Goal: Check status: Check status

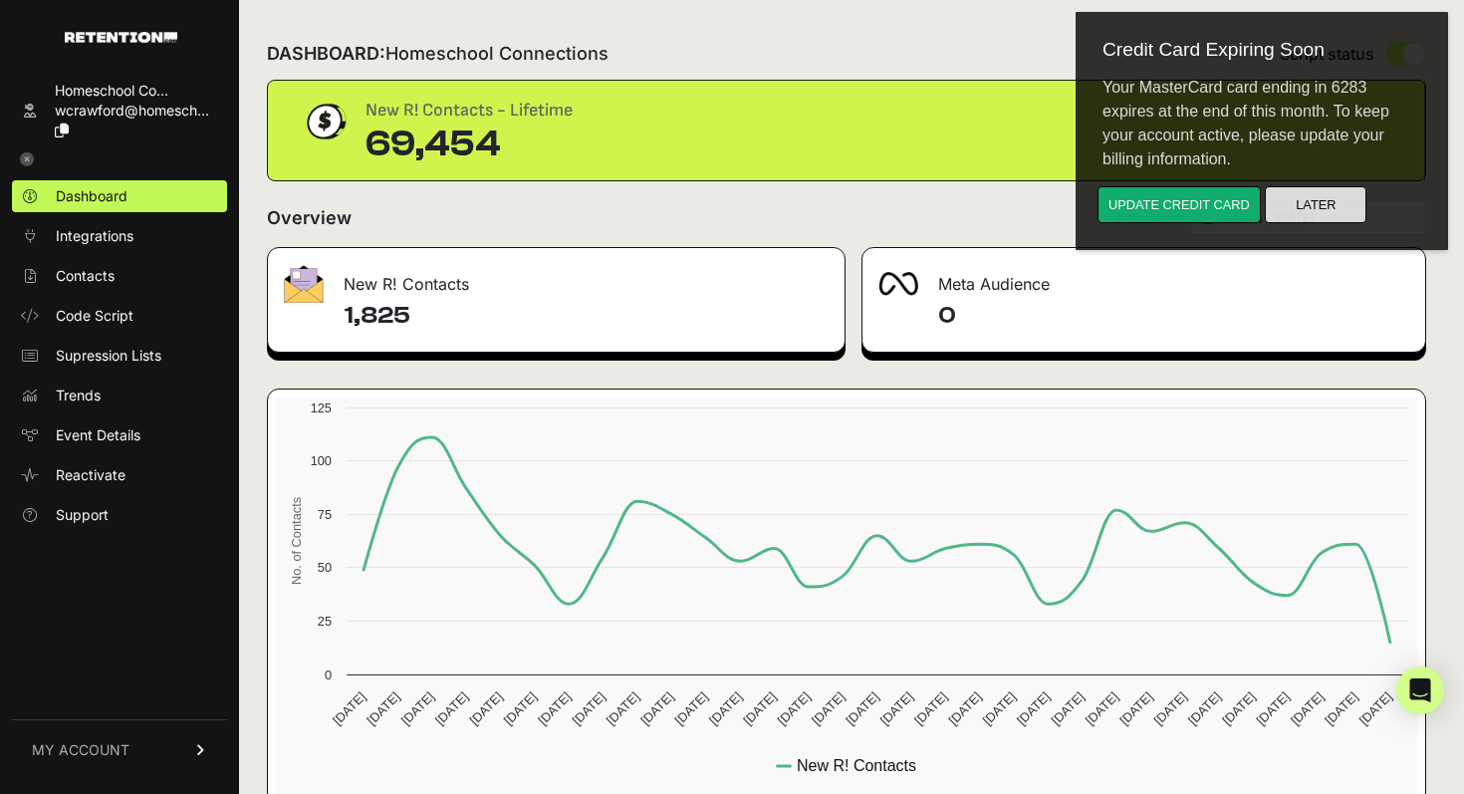
click at [1304, 202] on button "Later" at bounding box center [1316, 204] width 102 height 37
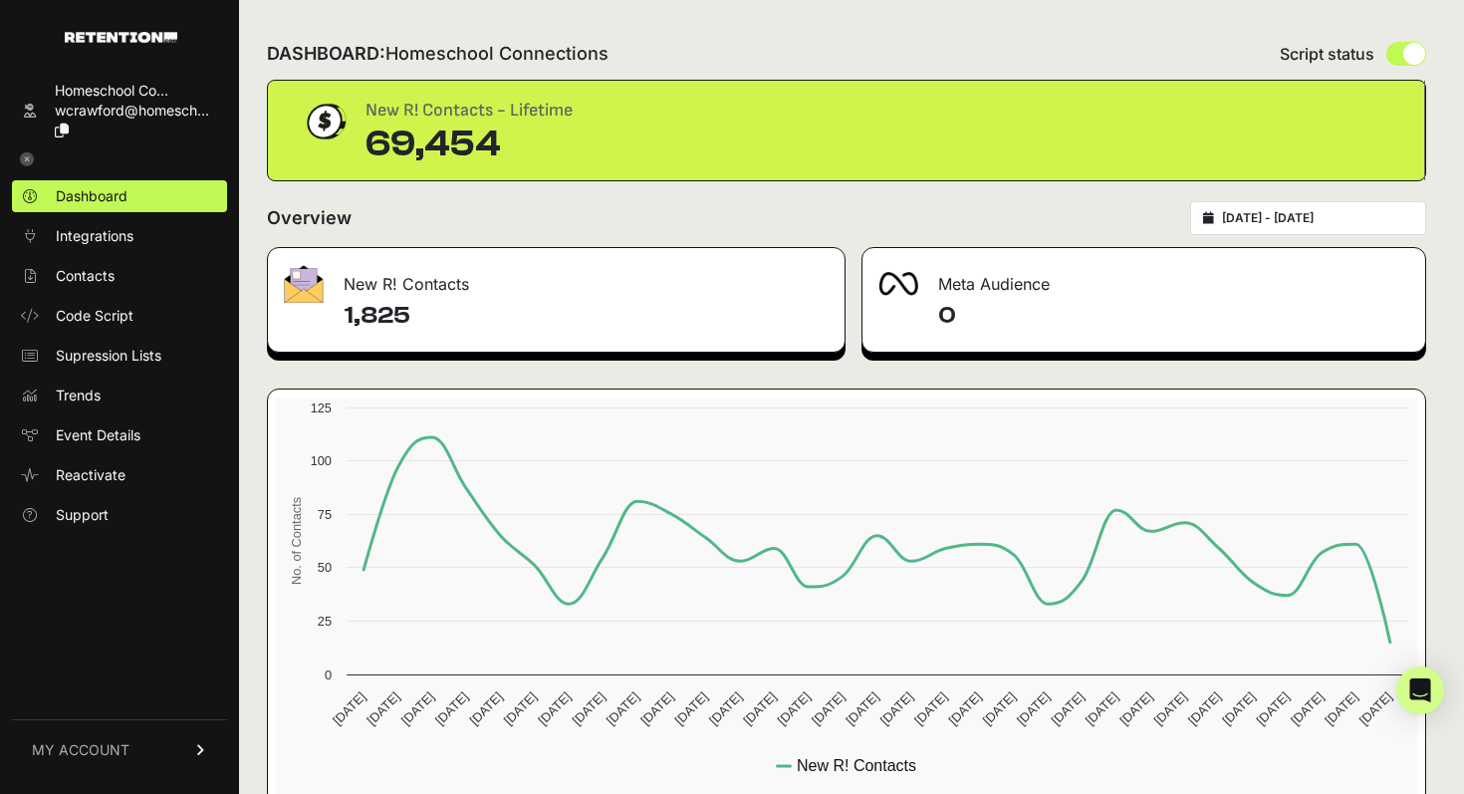
click at [1335, 228] on div "2025-09-14 - 2025-10-14" at bounding box center [1308, 218] width 236 height 34
type input "2025-09-14"
type input "2025-10-14"
click at [1301, 219] on input "2025-09-14 - 2025-10-14" at bounding box center [1317, 218] width 191 height 16
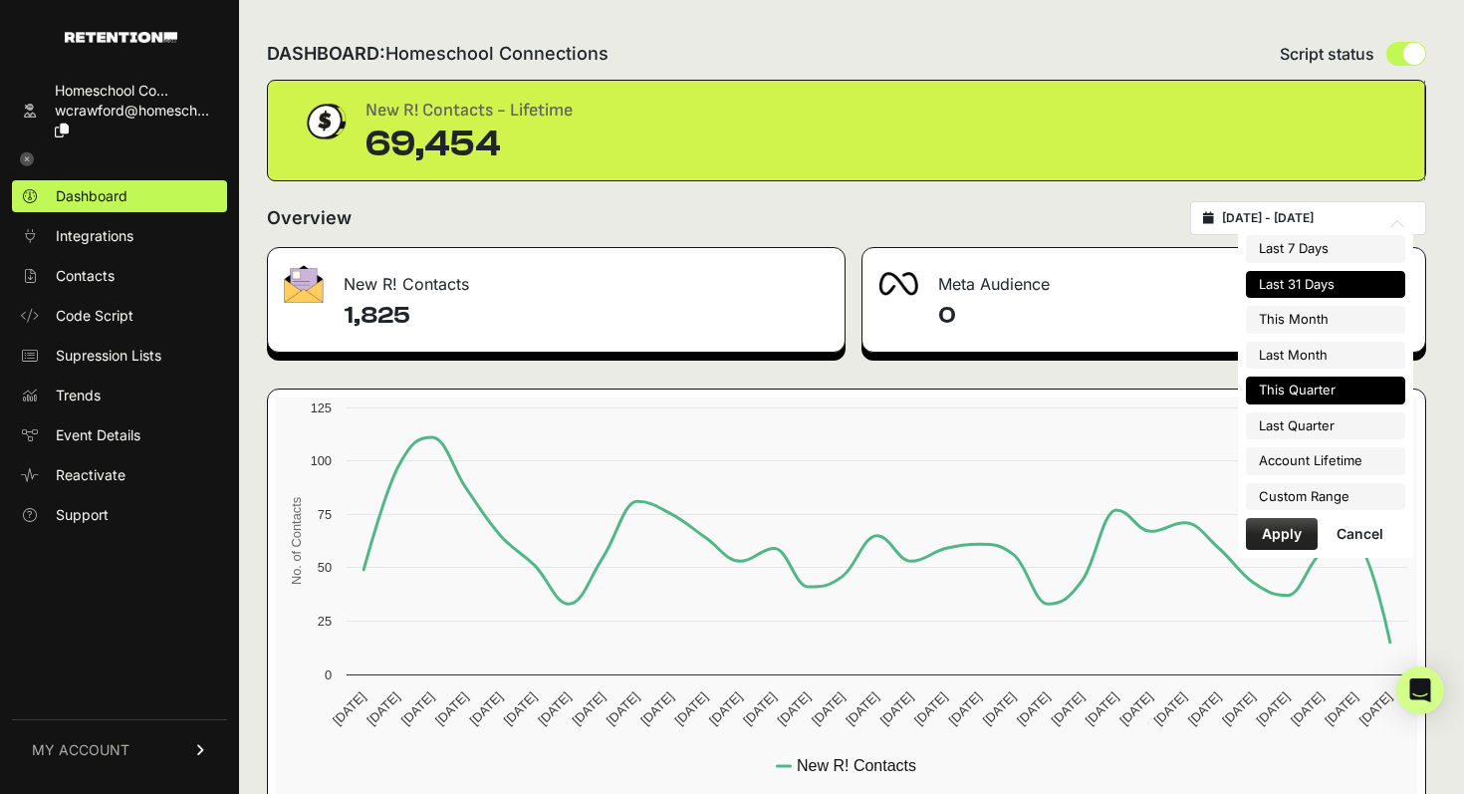
type input "2025-10-01"
type input "2025-10-31"
type input "2025-09-14"
type input "2025-10-14"
type input "2025-09-01"
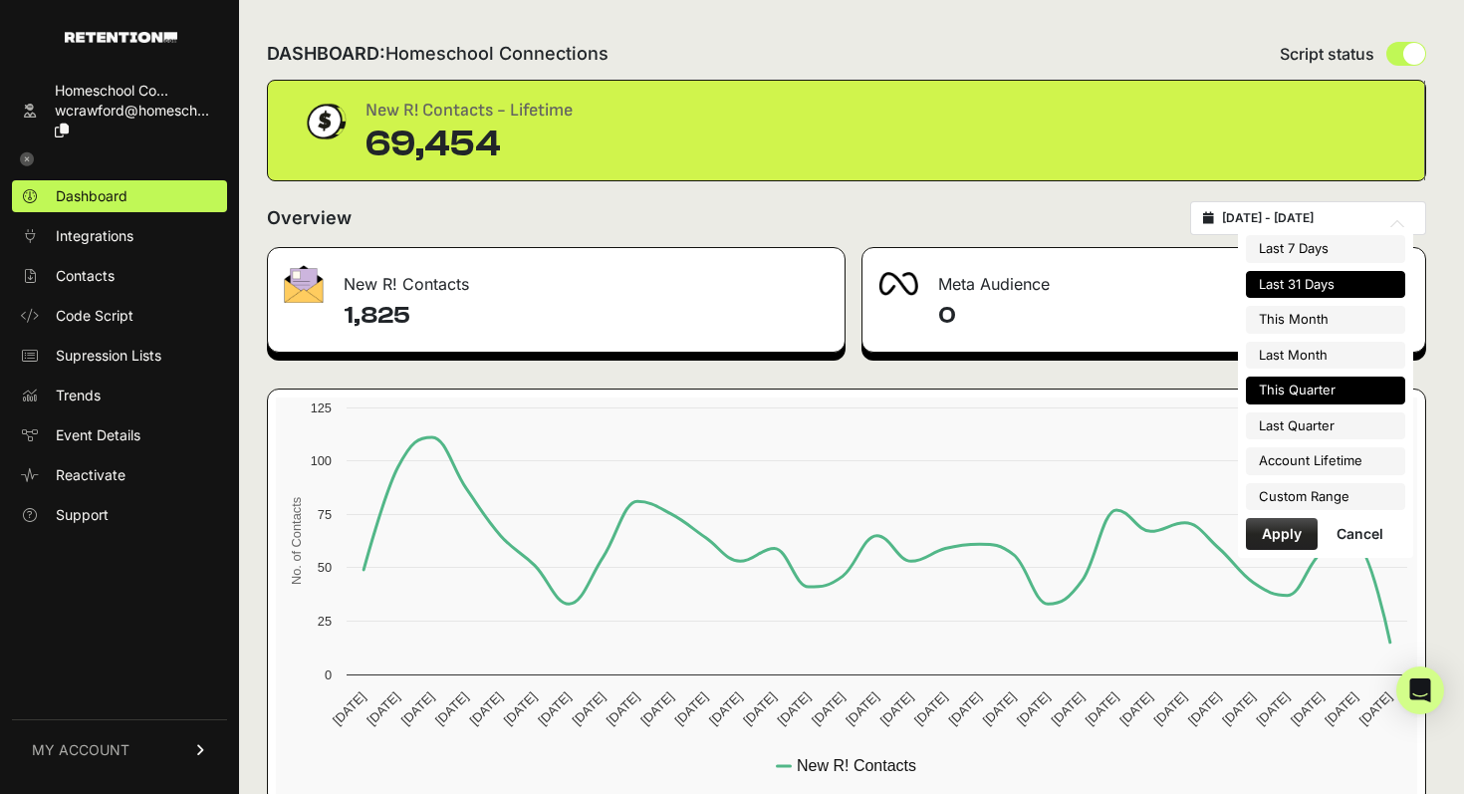
type input "2025-09-30"
type input "2025-10-01"
type input "2025-12-31"
type input "2025-09-14"
type input "2025-10-14"
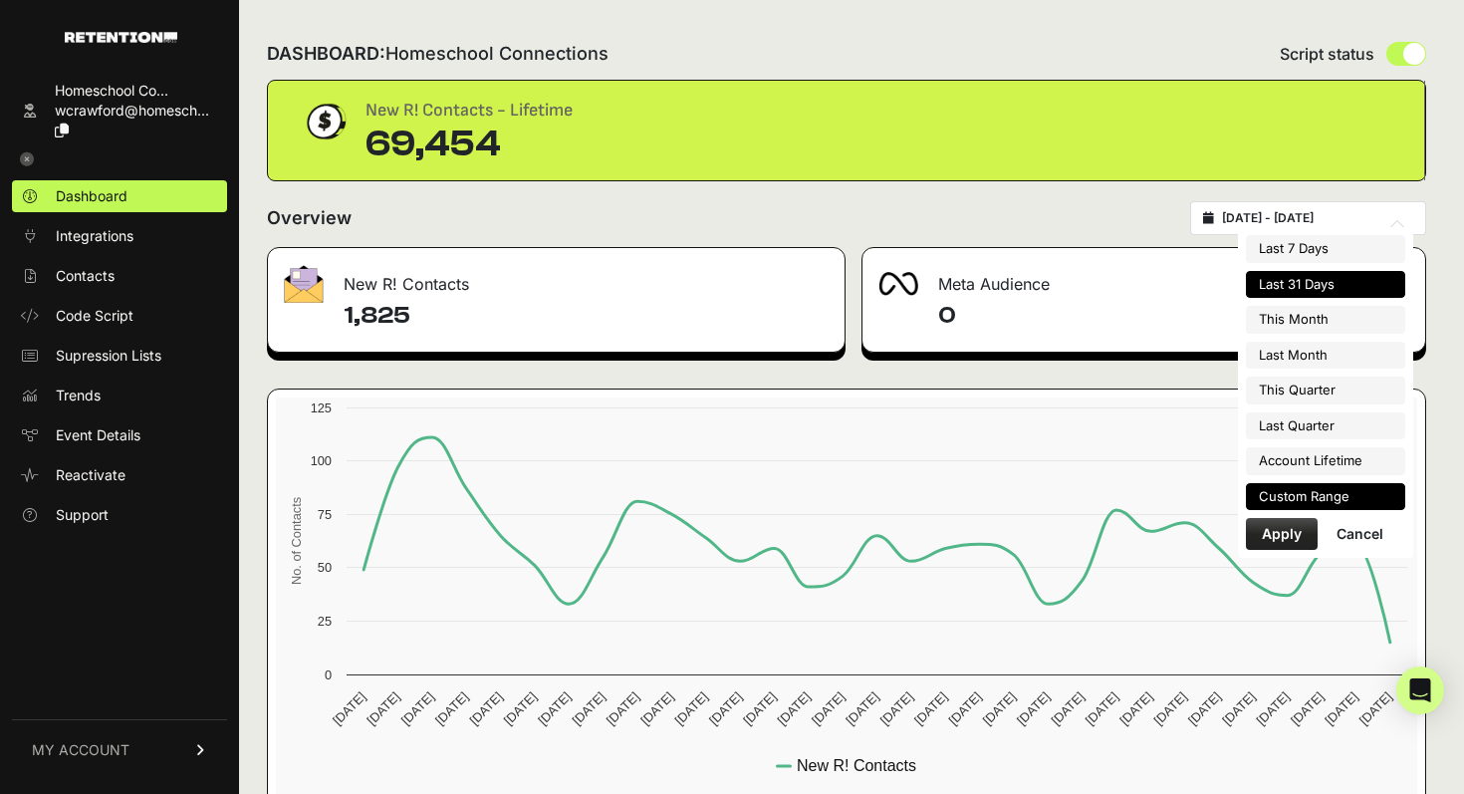
type input "2025-07-01"
type input "2025-09-30"
type input "2025-09-14"
type input "2025-10-14"
click at [1308, 486] on li "Custom Range" at bounding box center [1325, 497] width 159 height 28
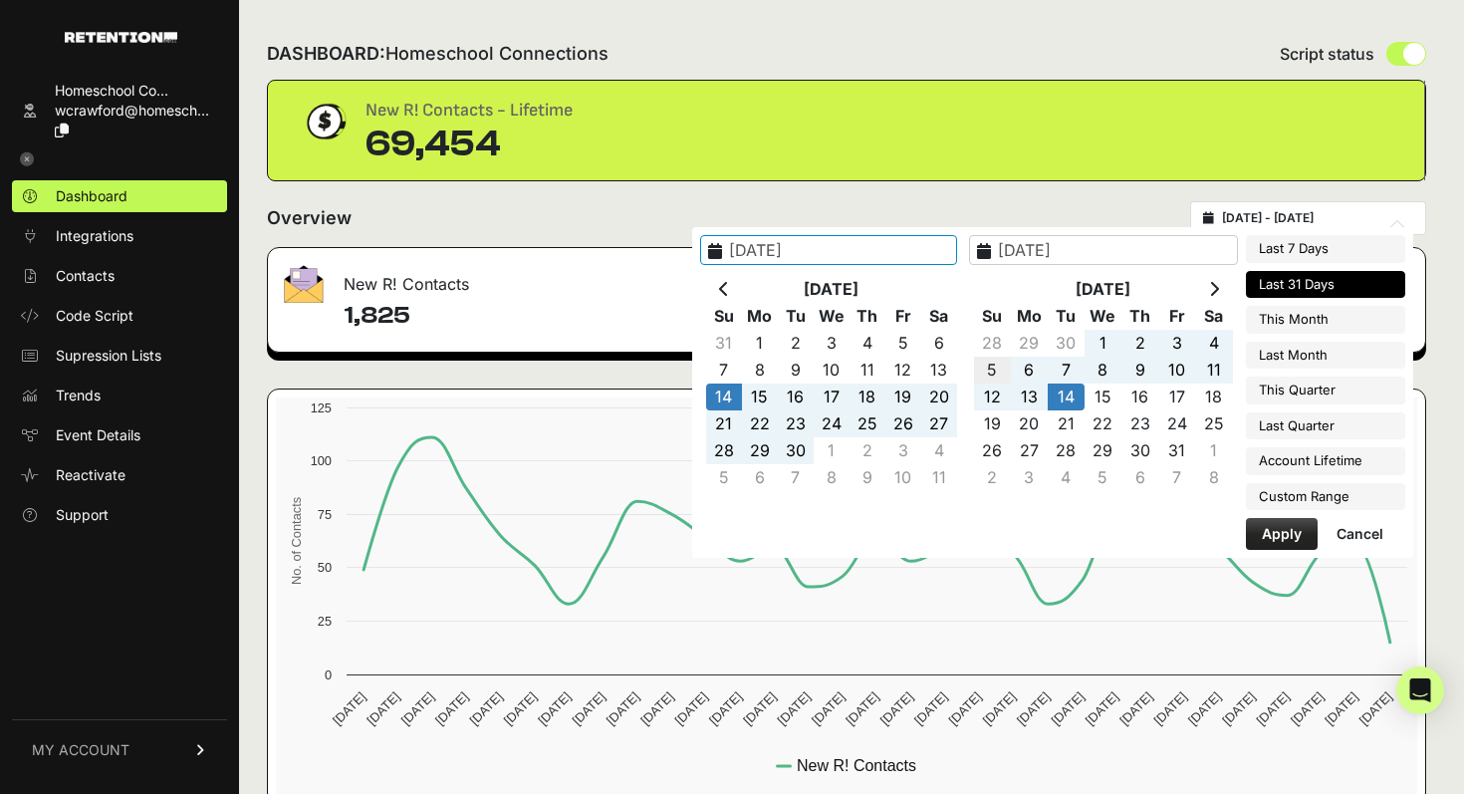
type input "2025-10-05"
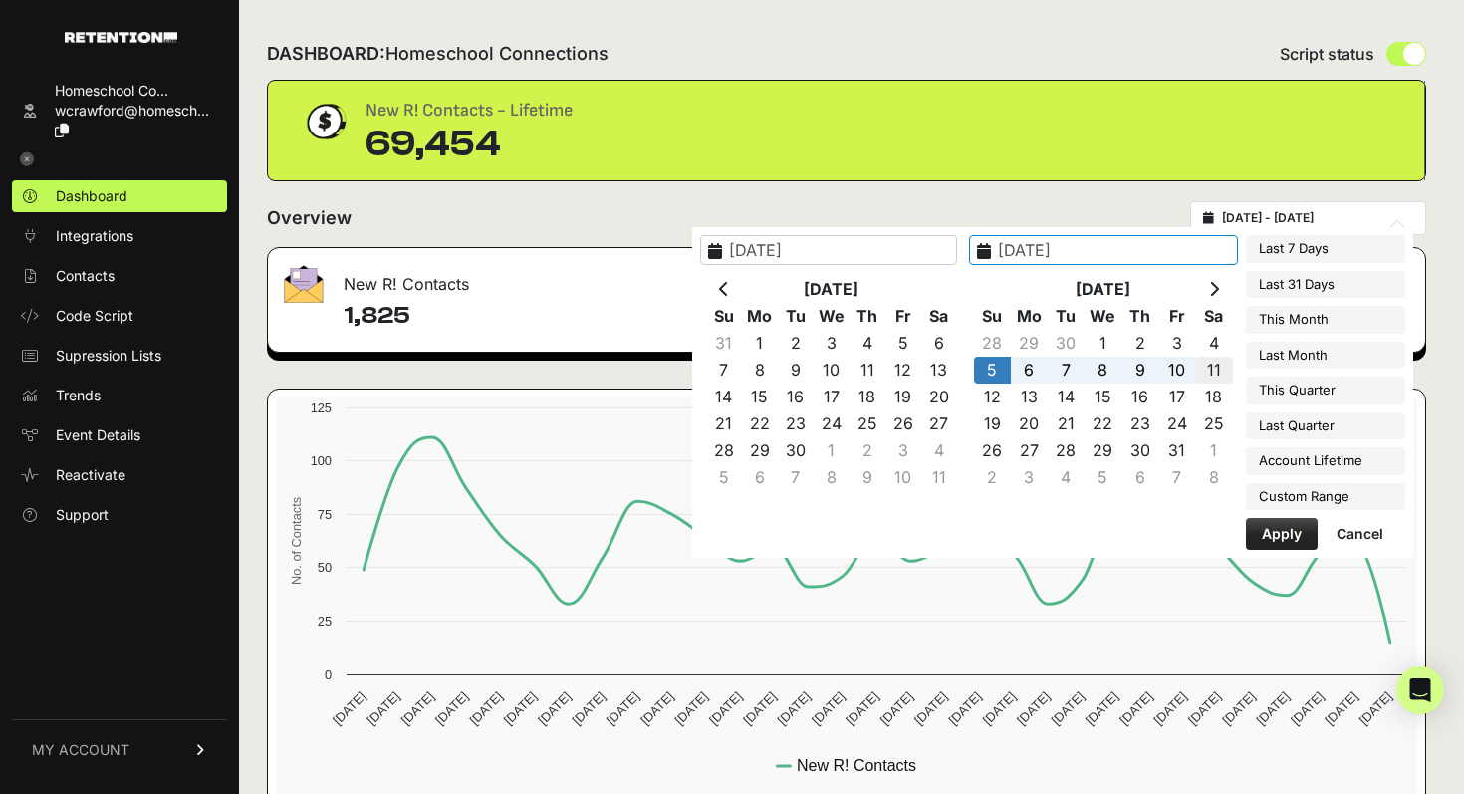
type input "2025-10-11"
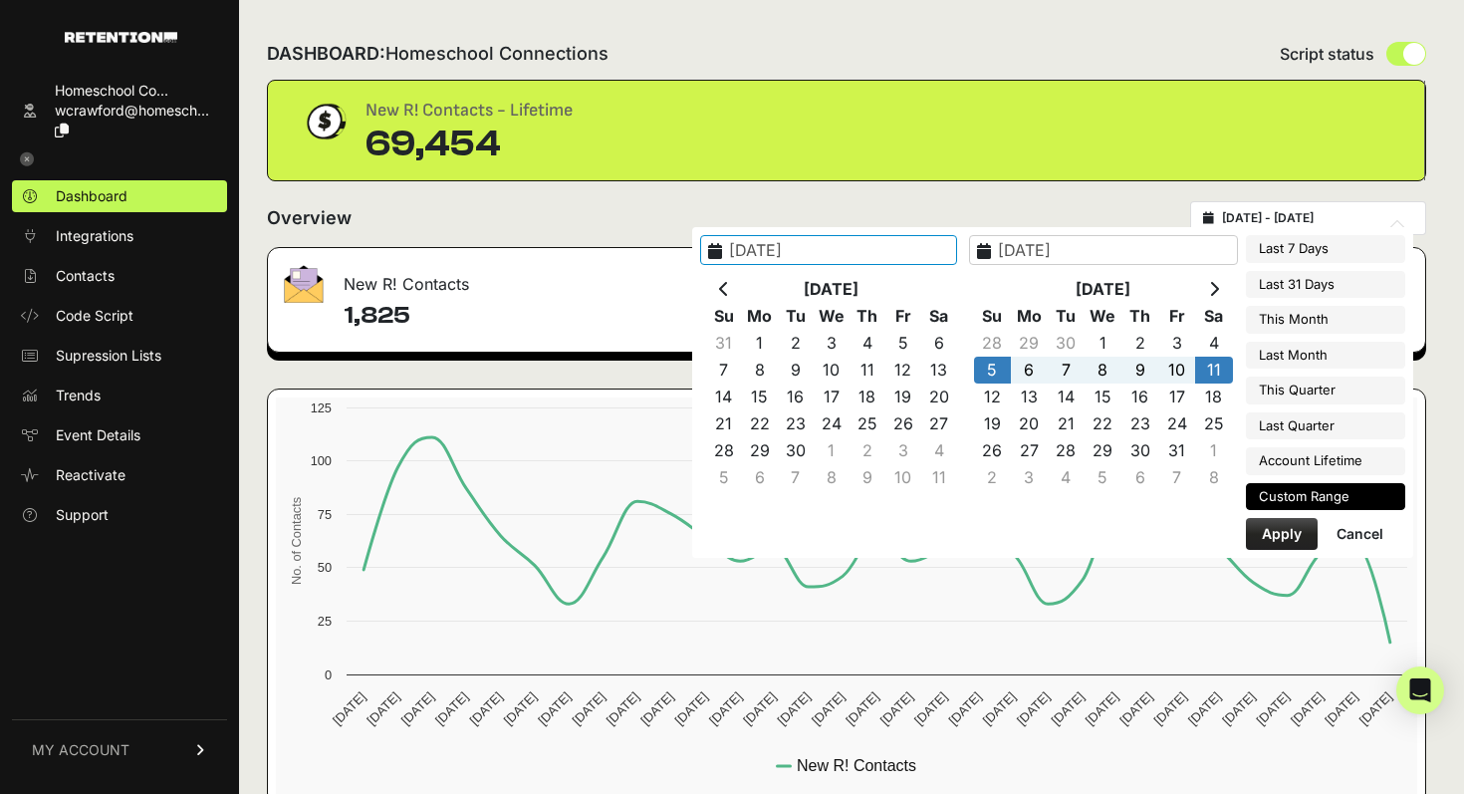
type input "2022-07-09"
type input "2025-10-14"
type input "2025-10-05"
type input "2025-10-11"
click at [1283, 543] on button "Apply" at bounding box center [1282, 534] width 72 height 32
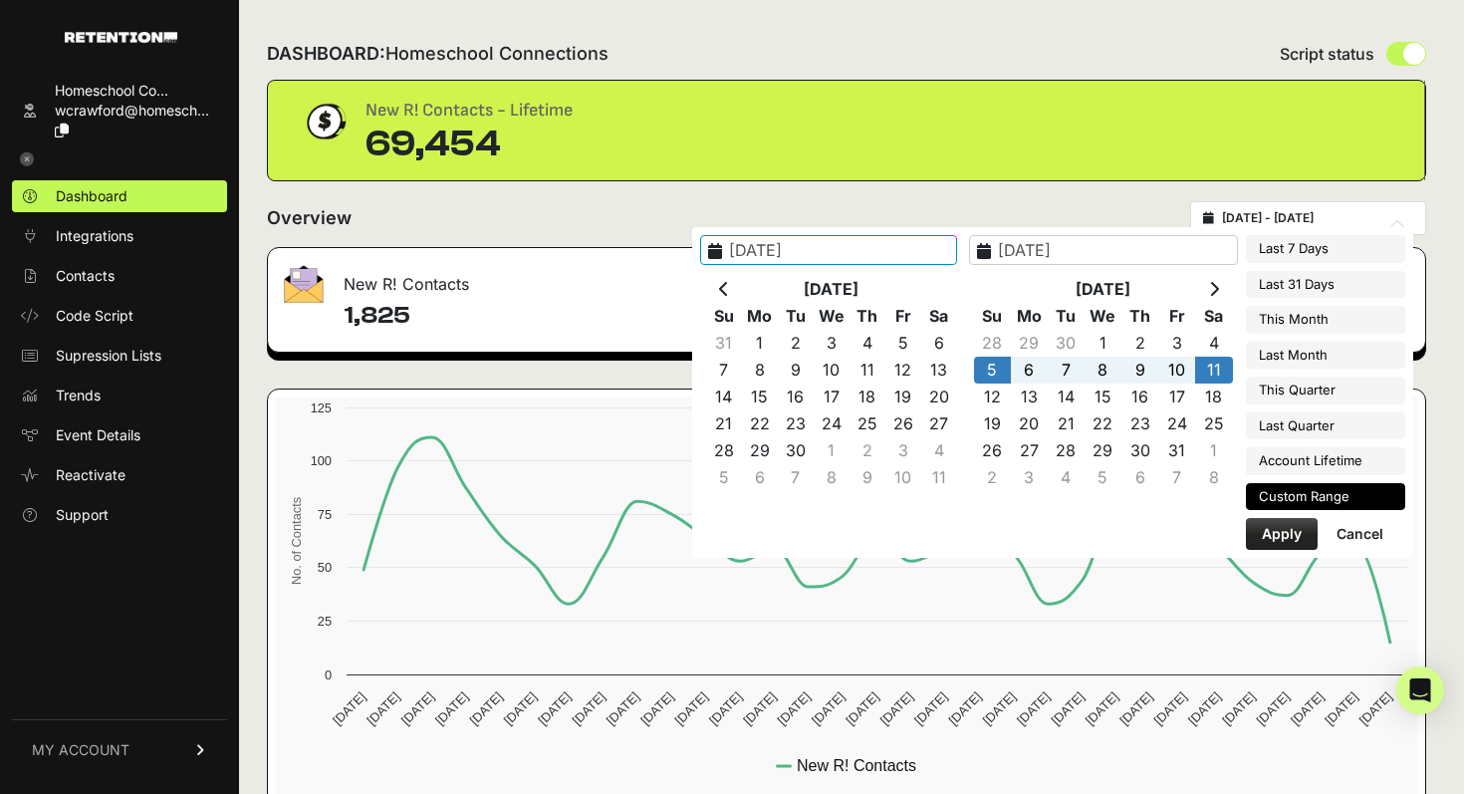
type input "[DATE] - [DATE]"
